Goal: Information Seeking & Learning: Learn about a topic

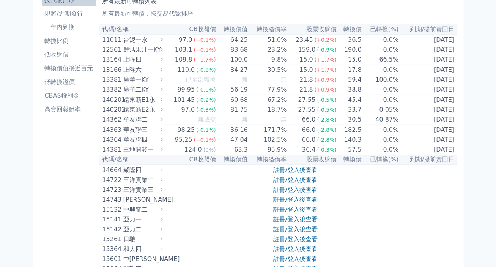
scroll to position [38, 0]
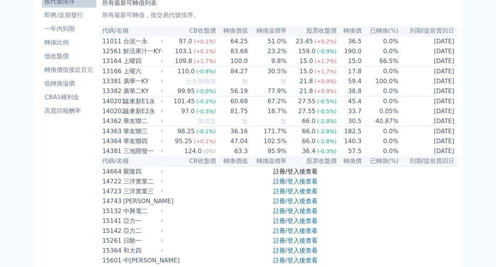
click at [294, 175] on link "註冊/登入後查看" at bounding box center [295, 171] width 44 height 7
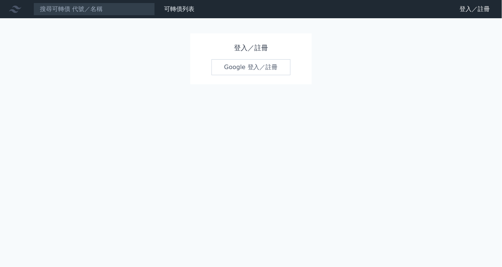
click at [253, 62] on link "Google 登入／註冊" at bounding box center [251, 67] width 79 height 16
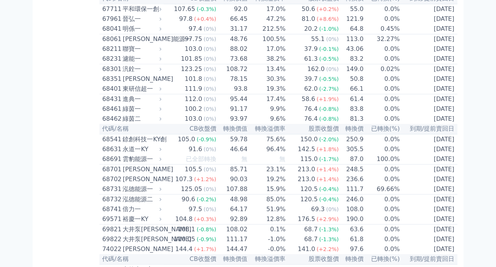
scroll to position [3646, 0]
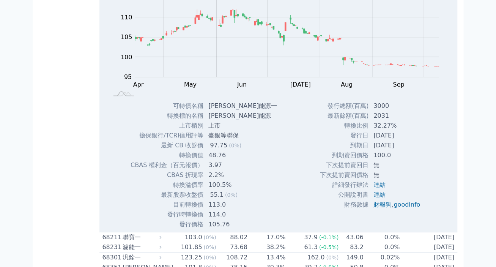
scroll to position [3798, 0]
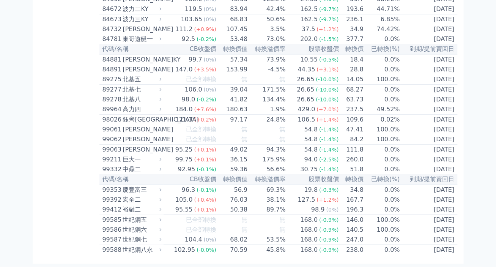
scroll to position [4493, 0]
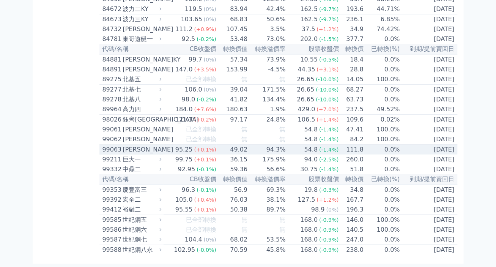
click at [185, 145] on div "95.25" at bounding box center [184, 149] width 21 height 9
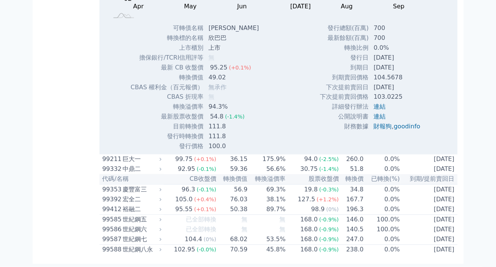
scroll to position [4550, 0]
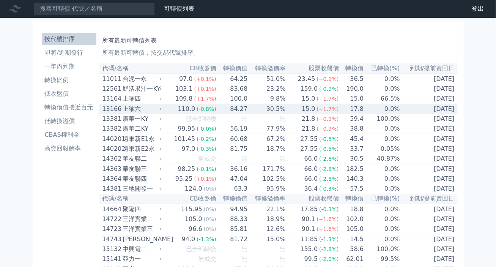
scroll to position [0, 0]
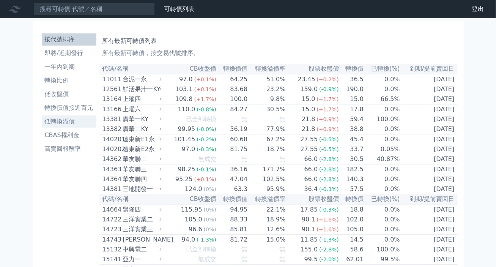
click at [71, 121] on li "低轉換溢價" at bounding box center [69, 121] width 55 height 9
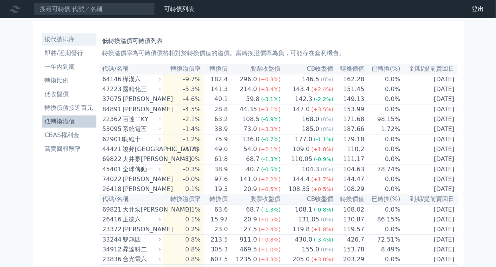
click at [56, 39] on li "按代號排序" at bounding box center [69, 39] width 55 height 9
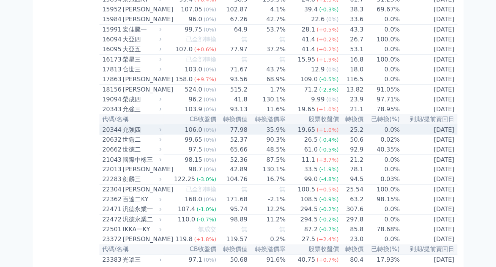
scroll to position [342, 0]
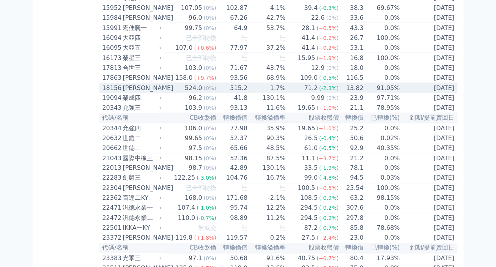
click at [126, 93] on div "[PERSON_NAME]" at bounding box center [141, 88] width 37 height 9
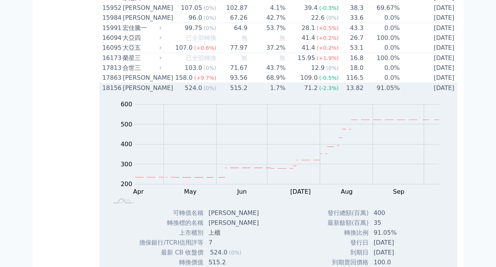
click at [137, 93] on div "[PERSON_NAME]" at bounding box center [141, 88] width 37 height 9
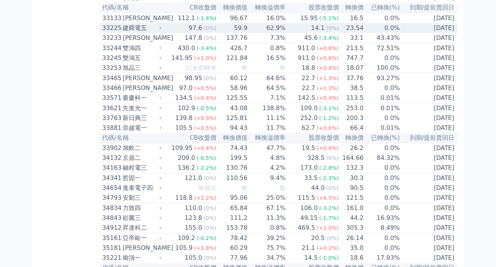
scroll to position [1367, 0]
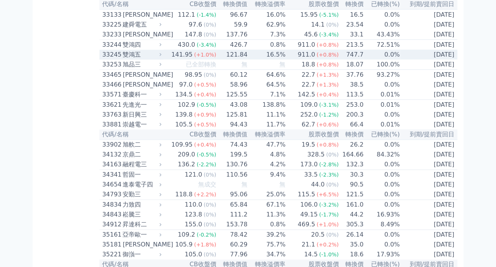
click at [143, 59] on div "雙鴻五" at bounding box center [141, 54] width 37 height 9
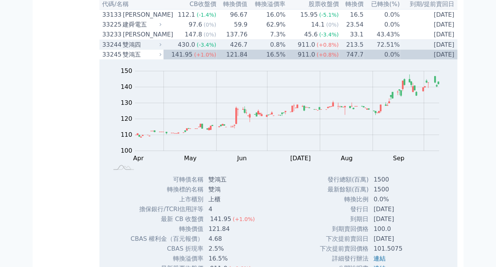
click at [143, 49] on div "雙鴻四" at bounding box center [141, 44] width 37 height 9
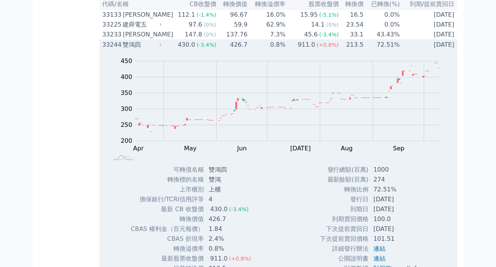
click at [144, 49] on div "雙鴻四" at bounding box center [141, 44] width 37 height 9
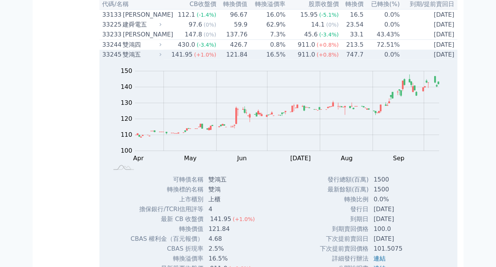
click at [145, 59] on div "雙鴻五" at bounding box center [141, 54] width 37 height 9
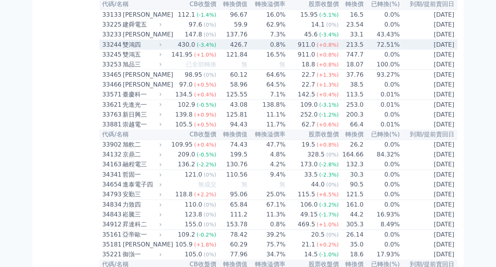
click at [139, 49] on div "雙鴻四" at bounding box center [141, 44] width 37 height 9
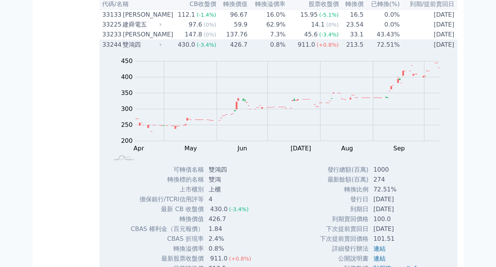
click at [114, 49] on div "33244" at bounding box center [112, 44] width 19 height 9
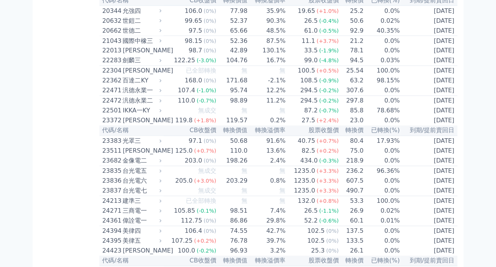
scroll to position [0, 0]
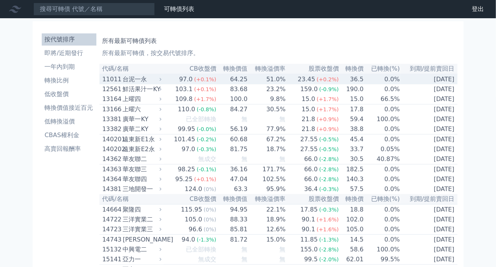
click at [151, 82] on div "台泥一永" at bounding box center [141, 79] width 37 height 9
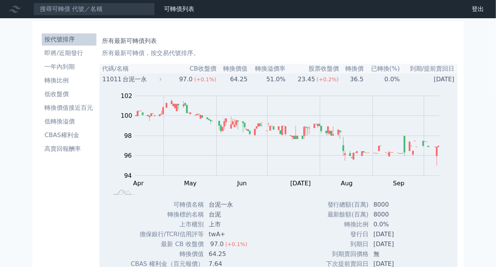
click at [151, 82] on div "台泥一永" at bounding box center [141, 79] width 37 height 9
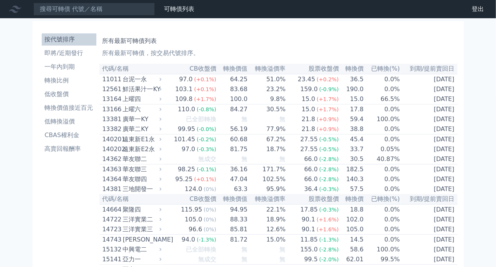
click at [405, 4] on nav "可轉債列表 財務數據 可轉債列表 財務數據 登出 登出" at bounding box center [248, 9] width 496 height 18
